Goal: Find specific page/section: Find specific page/section

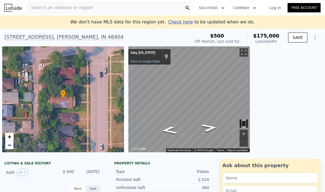
click at [107, 6] on div "Search an address or region" at bounding box center [109, 7] width 167 height 11
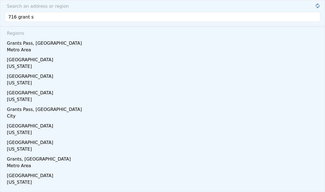
type input "[STREET_ADDRESS]"
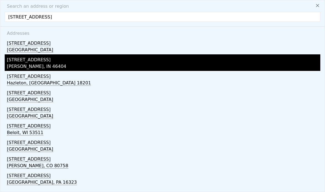
click at [26, 61] on div "[STREET_ADDRESS]" at bounding box center [164, 58] width 314 height 9
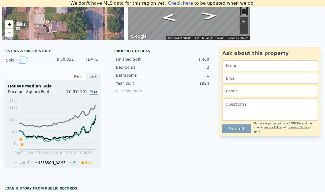
scroll to position [108, 0]
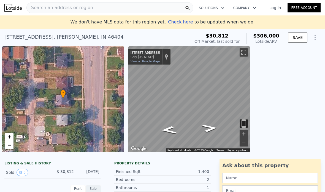
click at [61, 7] on span "Search an address or region" at bounding box center [60, 7] width 66 height 7
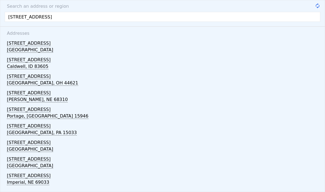
type input "711 grant st, gary"
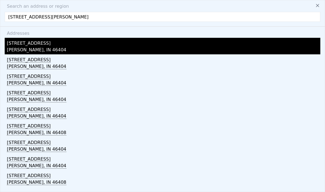
click at [29, 45] on div "711 Grant St" at bounding box center [164, 42] width 314 height 9
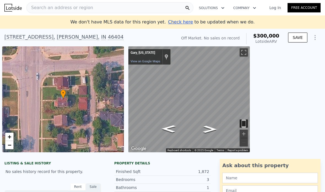
click at [46, 9] on span "Search an address or region" at bounding box center [60, 7] width 66 height 7
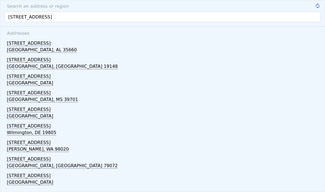
type input "1610 w 9th ave"
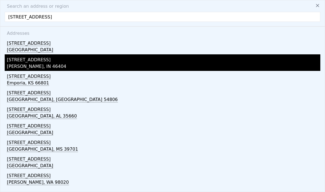
click at [31, 59] on div "1610 W 9th Ave" at bounding box center [164, 58] width 314 height 9
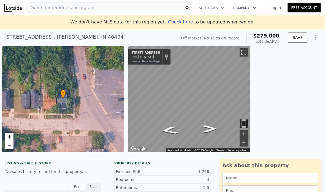
click at [82, 12] on div "Search an address or region" at bounding box center [60, 7] width 66 height 10
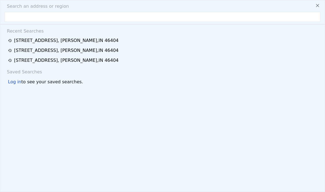
click at [40, 16] on input "text" at bounding box center [163, 17] width 316 height 10
click at [47, 17] on input "749 Van Buren St, Gary, IN 46402" at bounding box center [163, 17] width 316 height 10
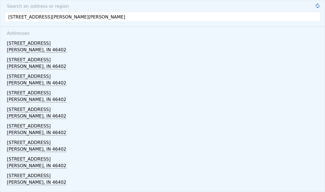
type input "749 Van Buren St, Gary, IN 46402"
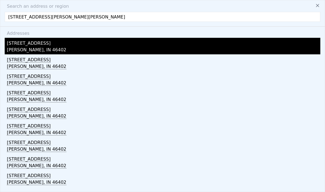
click at [15, 44] on div "749 Van Buren St" at bounding box center [164, 42] width 314 height 9
